Goal: Find specific page/section: Find specific page/section

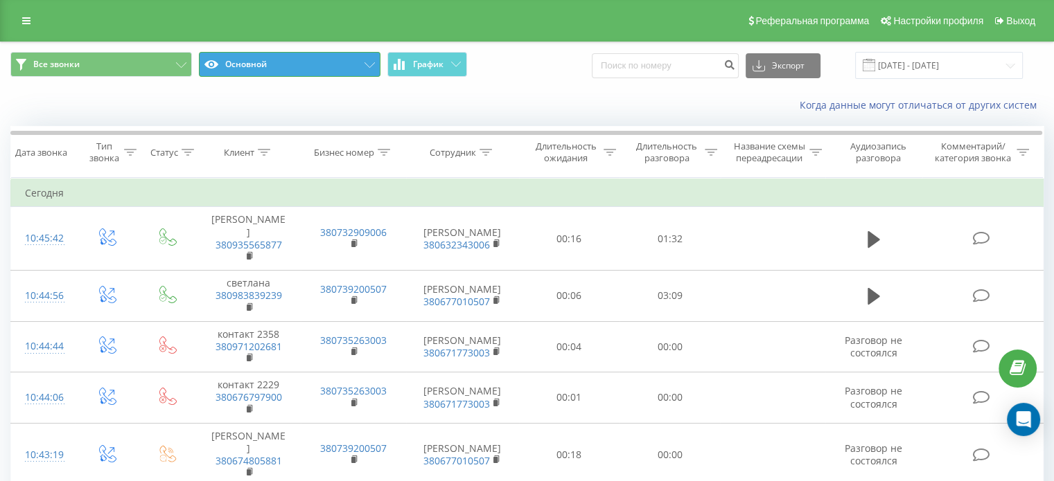
click at [362, 67] on button "Основной" at bounding box center [289, 64] width 181 height 25
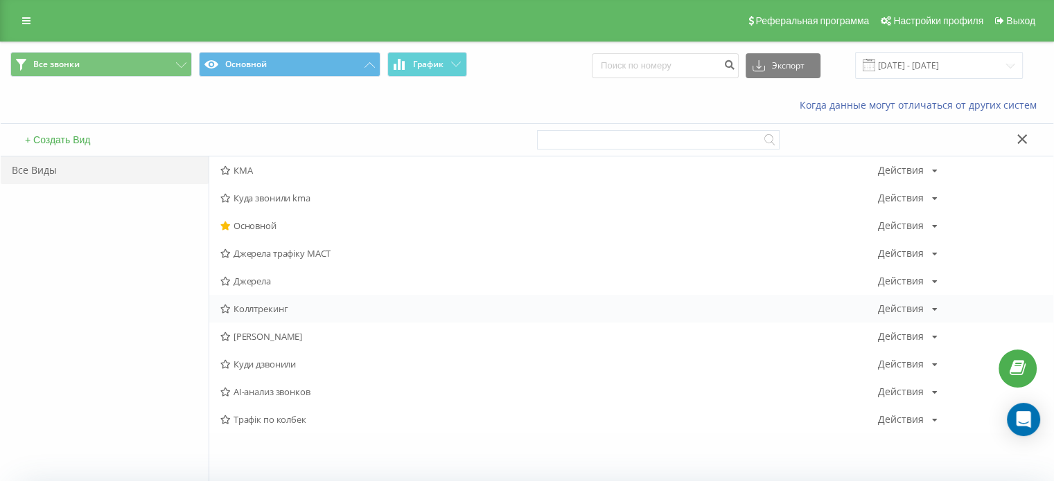
click at [283, 301] on div "Коллтрекинг Действия Редактировать Копировать Удалить По умолчанию Поделиться" at bounding box center [631, 309] width 844 height 28
click at [258, 310] on span "Коллтрекинг" at bounding box center [548, 309] width 657 height 10
